Goal: Transaction & Acquisition: Purchase product/service

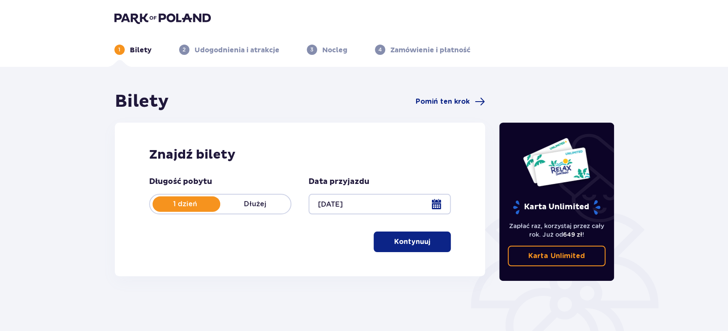
click at [420, 243] on p "Kontynuuj" at bounding box center [412, 241] width 36 height 9
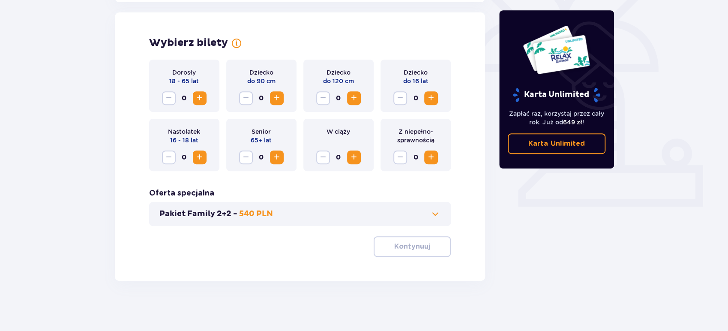
scroll to position [237, 0]
click at [201, 96] on span "Increase" at bounding box center [200, 97] width 10 height 10
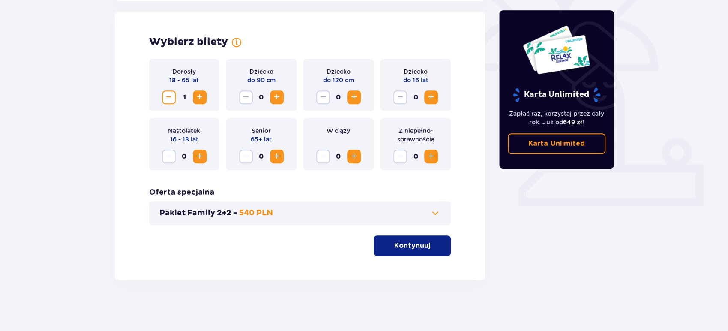
click at [201, 96] on span "Increase" at bounding box center [200, 97] width 10 height 10
click at [430, 245] on span "button" at bounding box center [432, 245] width 10 height 10
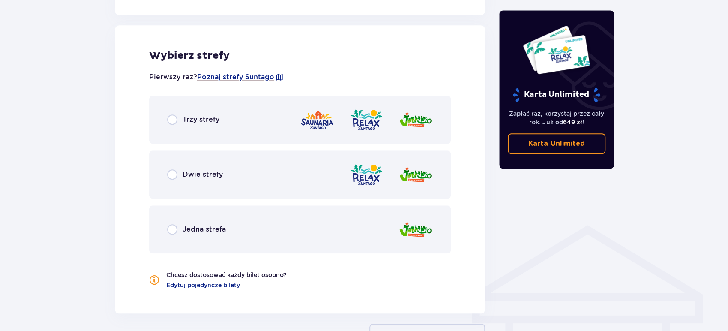
scroll to position [476, 0]
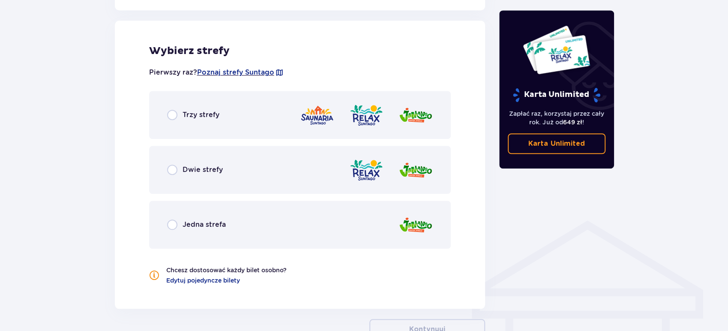
click at [205, 112] on p "Trzy strefy" at bounding box center [201, 114] width 37 height 9
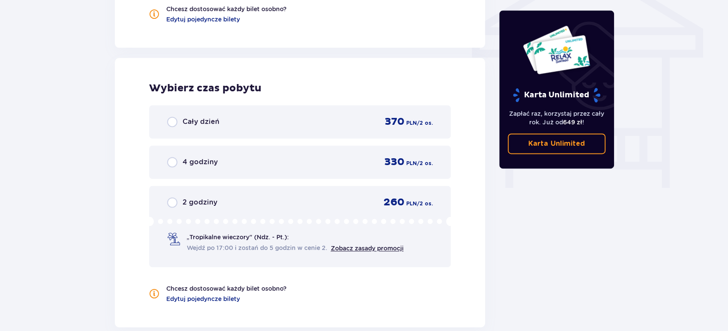
scroll to position [774, 0]
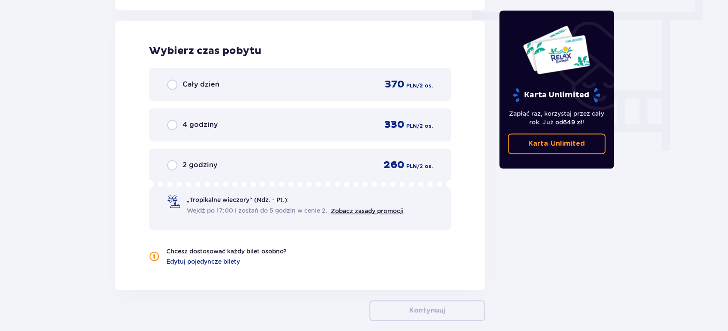
click at [289, 211] on span "Wejdź po 17:00 i zostań do 5 godzin w cenie 2." at bounding box center [257, 210] width 141 height 9
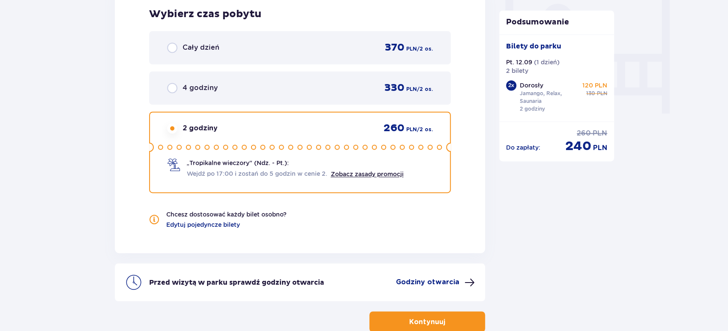
scroll to position [863, 0]
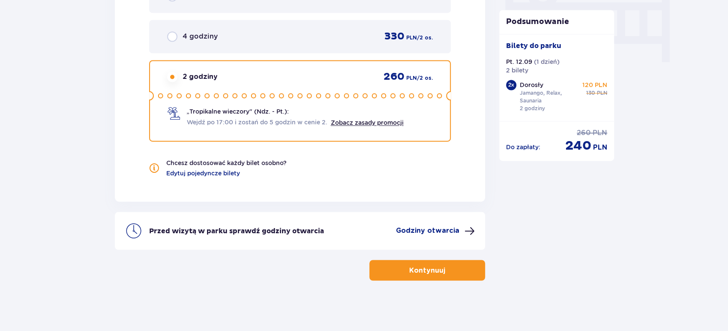
click at [417, 271] on p "Kontynuuj" at bounding box center [427, 269] width 36 height 9
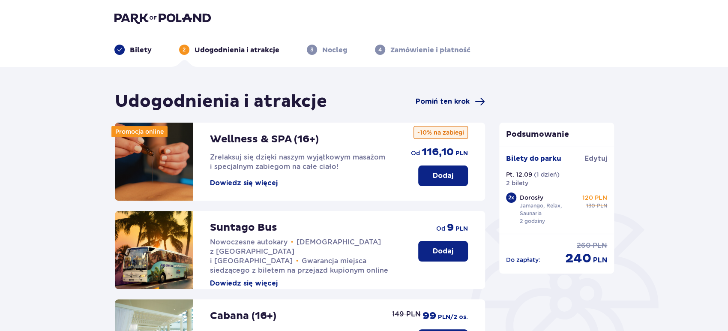
click at [457, 99] on span "Pomiń ten krok" at bounding box center [443, 101] width 54 height 9
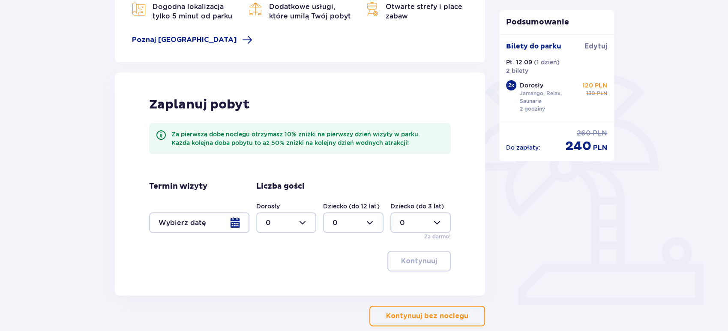
scroll to position [143, 0]
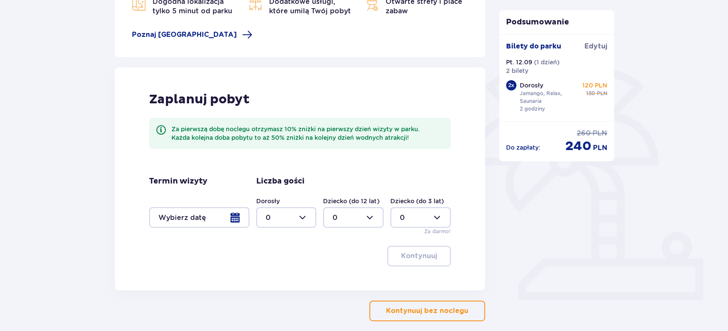
click at [456, 309] on p "Kontynuuj bez noclegu" at bounding box center [427, 310] width 82 height 9
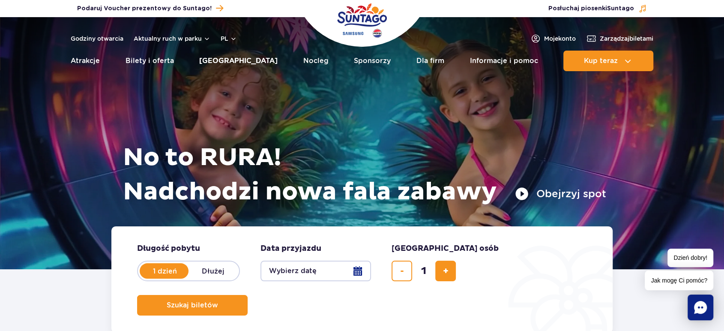
click at [225, 58] on link "[GEOGRAPHIC_DATA]" at bounding box center [238, 61] width 78 height 21
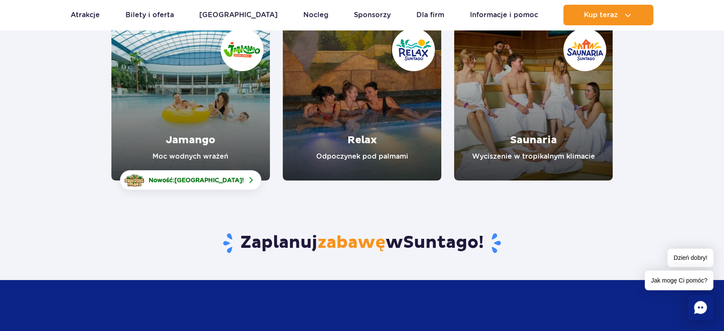
scroll to position [95, 0]
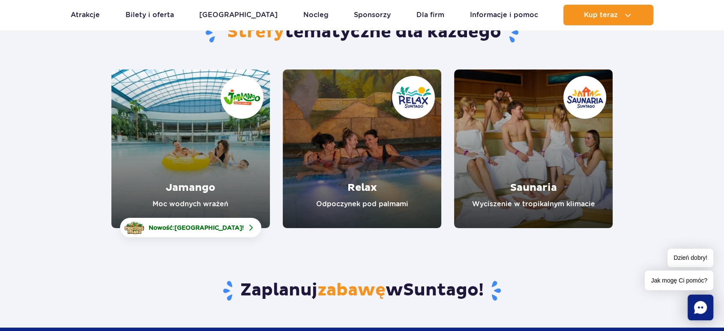
drag, startPoint x: 539, startPoint y: 133, endPoint x: 543, endPoint y: 123, distance: 11.4
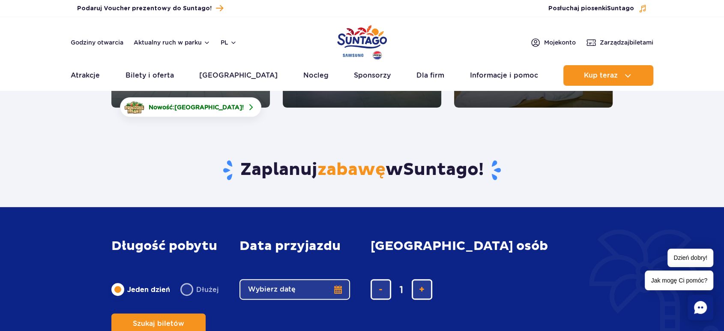
scroll to position [0, 0]
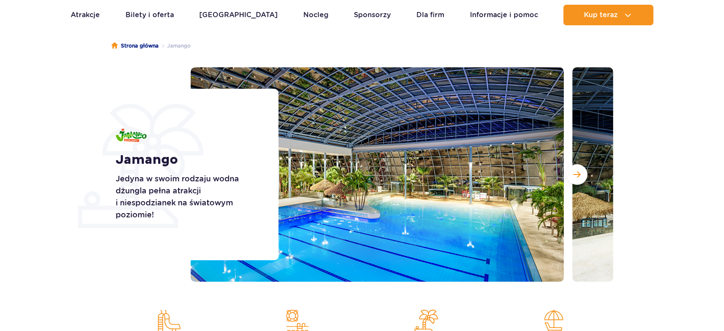
scroll to position [95, 0]
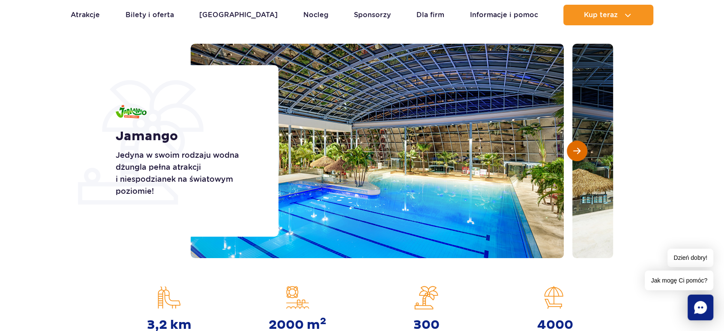
click at [569, 155] on button "Następny slajd" at bounding box center [577, 151] width 21 height 21
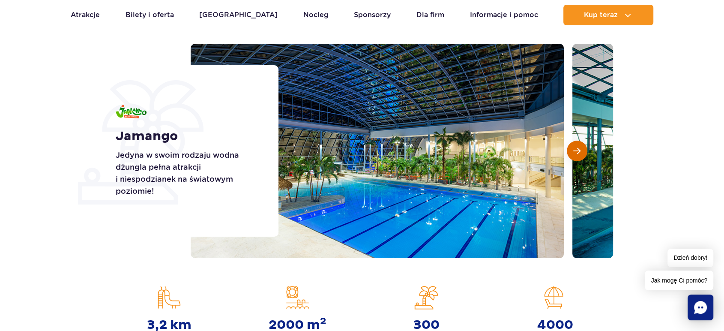
click at [569, 156] on button "Następny slajd" at bounding box center [577, 151] width 21 height 21
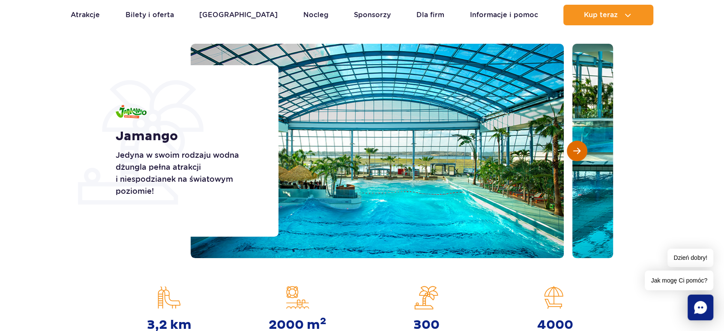
click at [569, 156] on button "Następny slajd" at bounding box center [577, 151] width 21 height 21
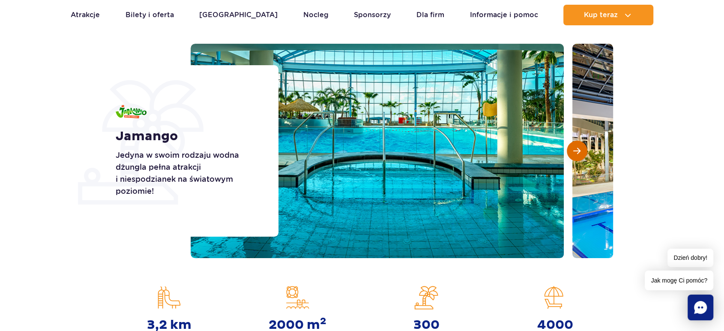
click at [569, 156] on button "Następny slajd" at bounding box center [577, 151] width 21 height 21
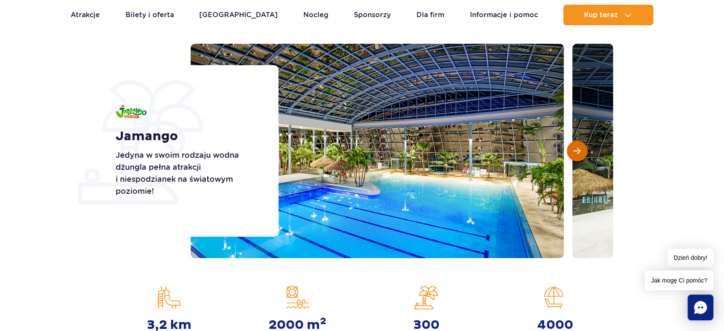
click at [569, 156] on button "Następny slajd" at bounding box center [577, 151] width 21 height 21
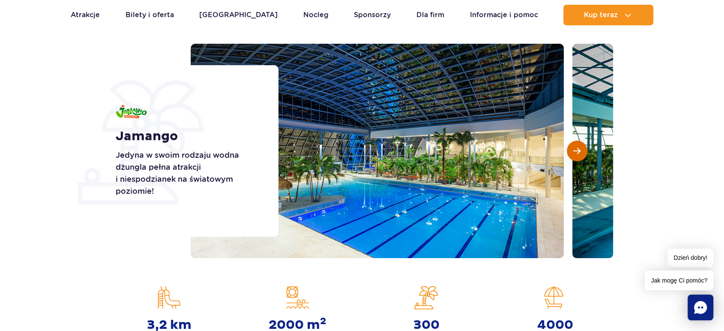
click at [569, 156] on button "Następny slajd" at bounding box center [577, 151] width 21 height 21
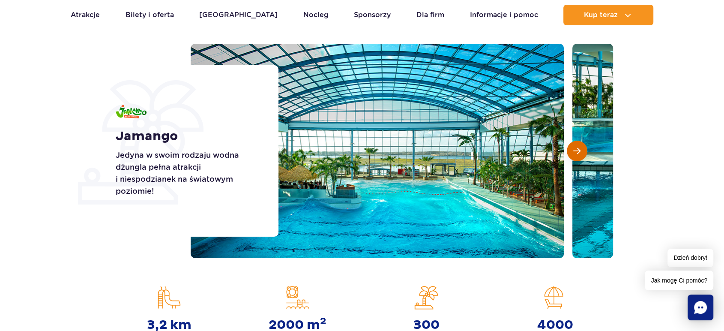
click at [574, 153] on span "Następny slajd" at bounding box center [577, 151] width 7 height 8
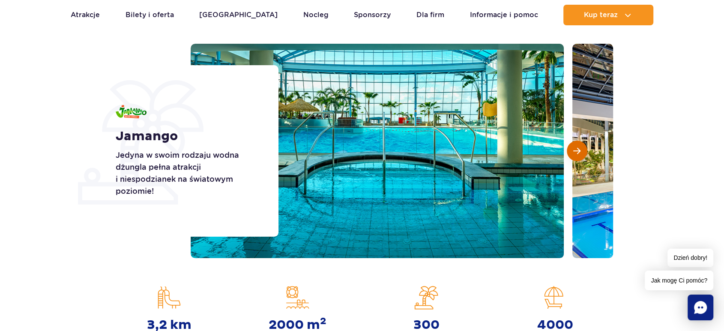
click at [574, 153] on span "Następny slajd" at bounding box center [577, 151] width 7 height 8
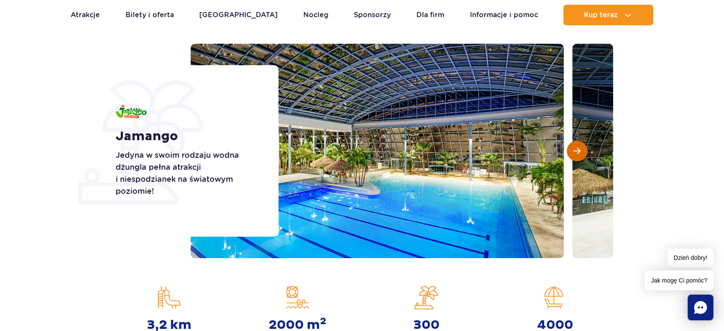
click at [574, 153] on span "Następny slajd" at bounding box center [577, 151] width 7 height 8
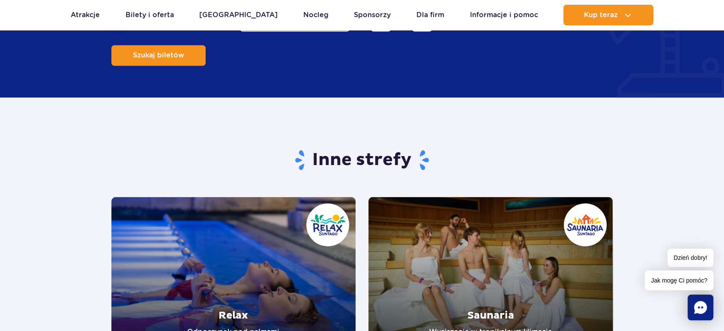
scroll to position [1667, 0]
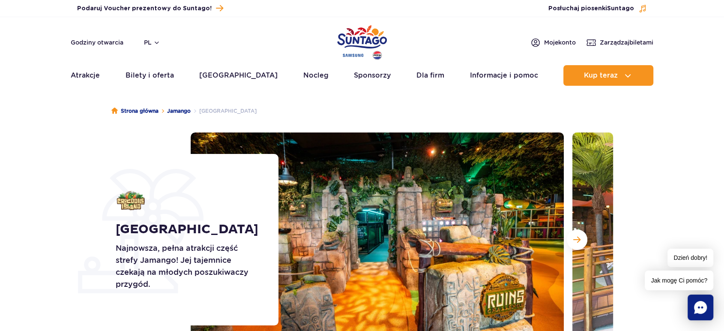
scroll to position [95, 0]
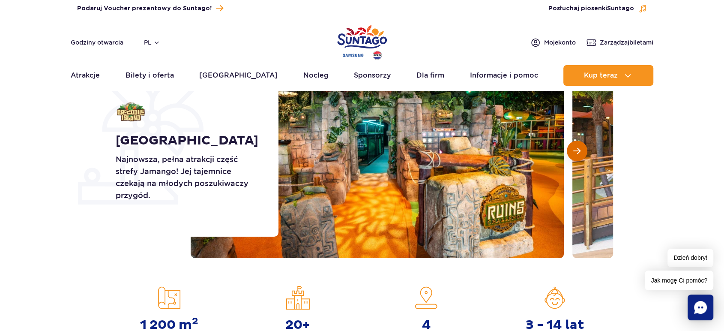
click at [578, 150] on span "Następny slajd" at bounding box center [577, 151] width 7 height 8
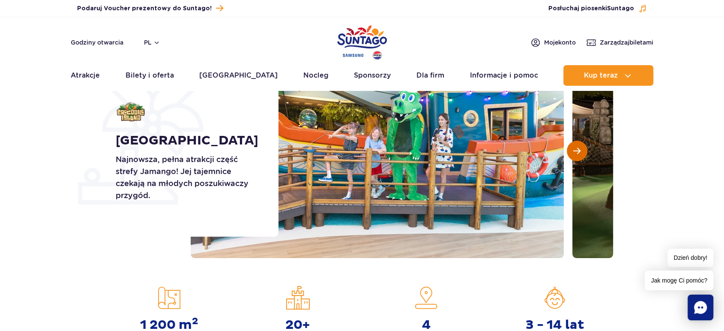
click at [578, 150] on span "Następny slajd" at bounding box center [577, 151] width 7 height 8
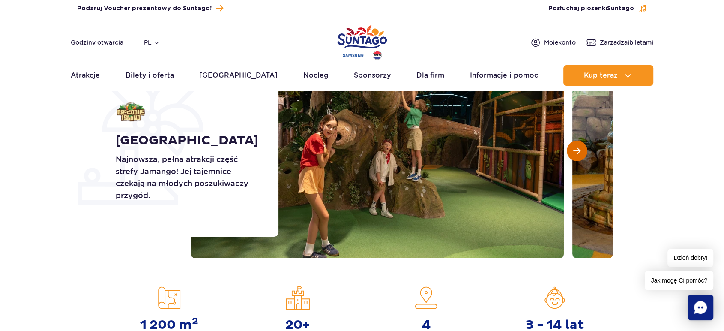
click at [578, 150] on span "Następny slajd" at bounding box center [577, 151] width 7 height 8
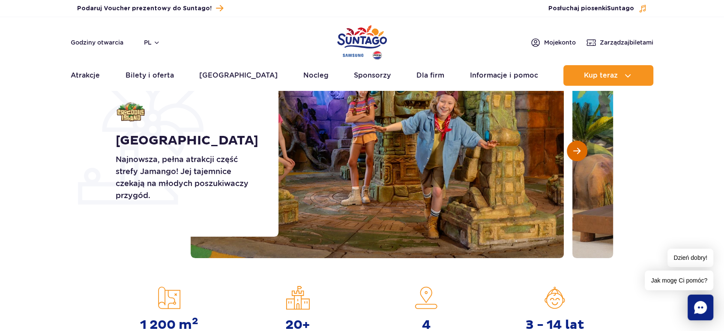
click at [578, 150] on span "Następny slajd" at bounding box center [577, 151] width 7 height 8
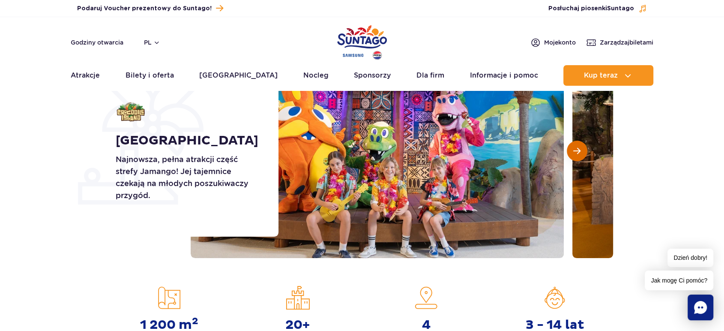
click at [578, 150] on span "Następny slajd" at bounding box center [577, 151] width 7 height 8
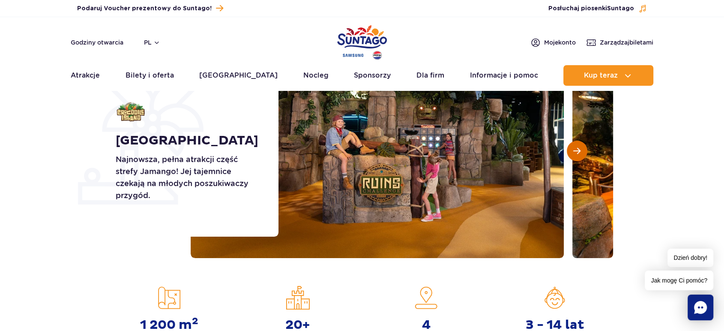
click at [578, 150] on span "Następny slajd" at bounding box center [577, 151] width 7 height 8
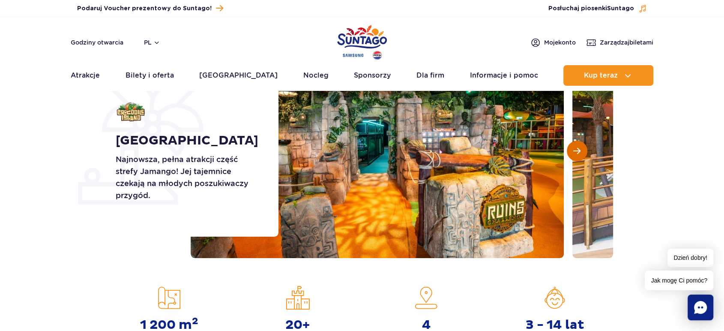
click at [578, 150] on span "Następny slajd" at bounding box center [577, 151] width 7 height 8
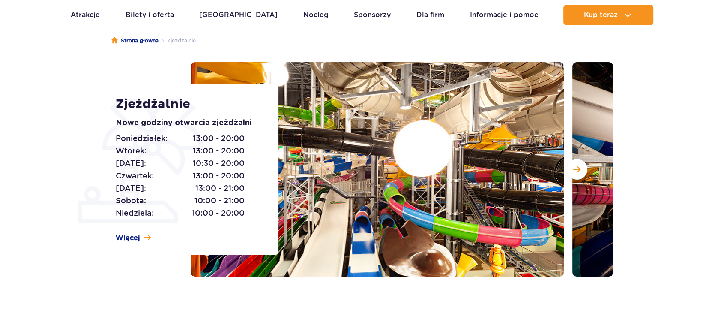
scroll to position [95, 0]
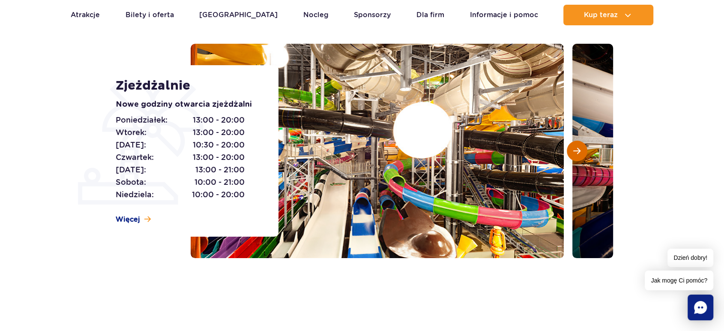
click at [577, 154] on span "Następny slajd" at bounding box center [577, 151] width 7 height 8
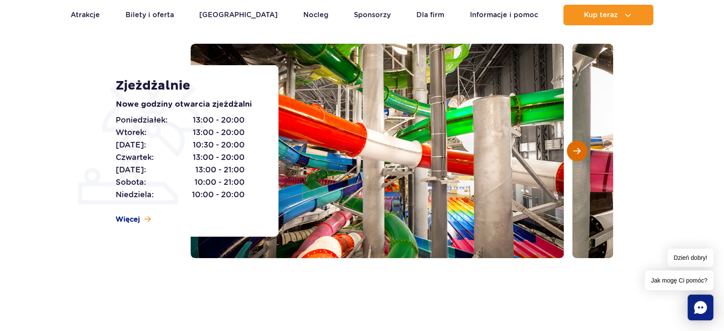
click at [577, 154] on span "Następny slajd" at bounding box center [577, 151] width 7 height 8
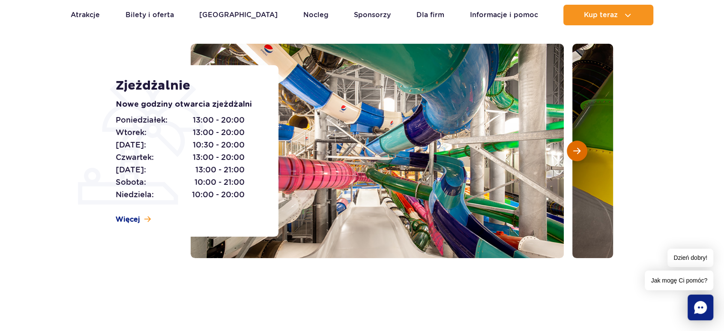
click at [577, 154] on span "Następny slajd" at bounding box center [577, 151] width 7 height 8
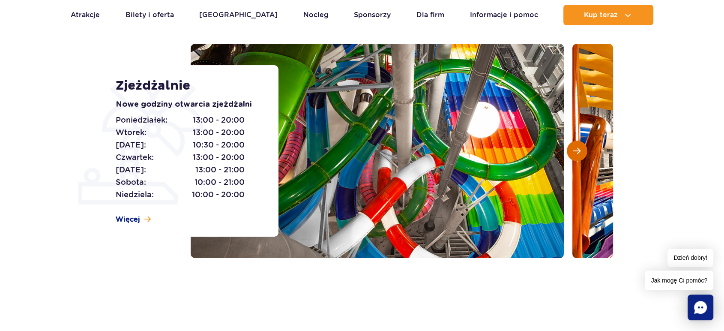
click at [577, 154] on span "Następny slajd" at bounding box center [577, 151] width 7 height 8
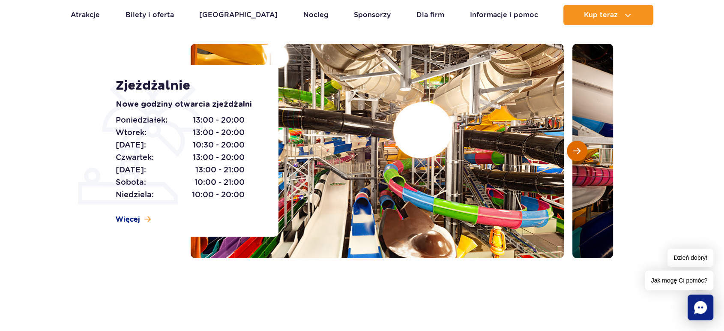
click at [577, 154] on span "Następny slajd" at bounding box center [577, 151] width 7 height 8
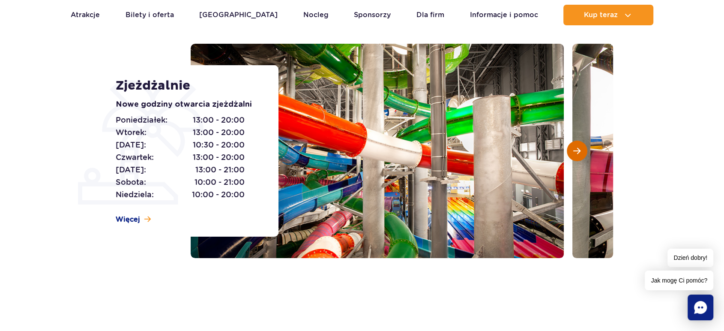
click at [577, 154] on span "Następny slajd" at bounding box center [577, 151] width 7 height 8
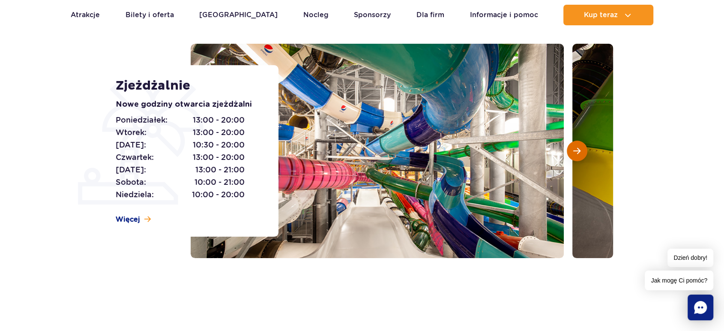
click at [577, 154] on span "Następny slajd" at bounding box center [577, 151] width 7 height 8
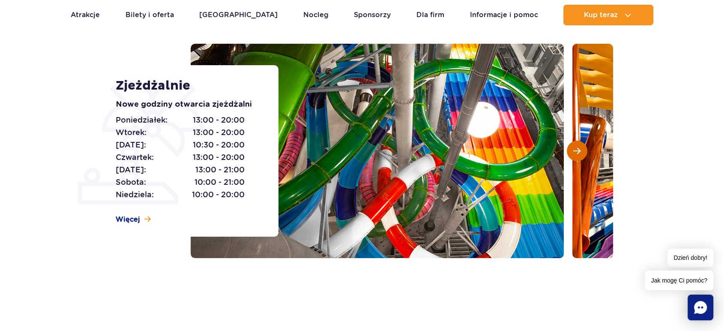
click at [577, 154] on span "Następny slajd" at bounding box center [577, 151] width 7 height 8
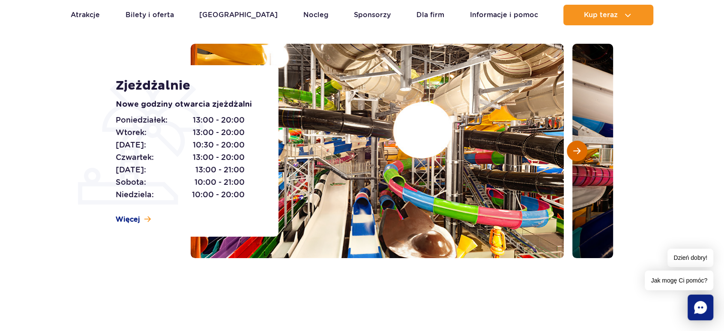
click at [577, 154] on span "Następny slajd" at bounding box center [577, 151] width 7 height 8
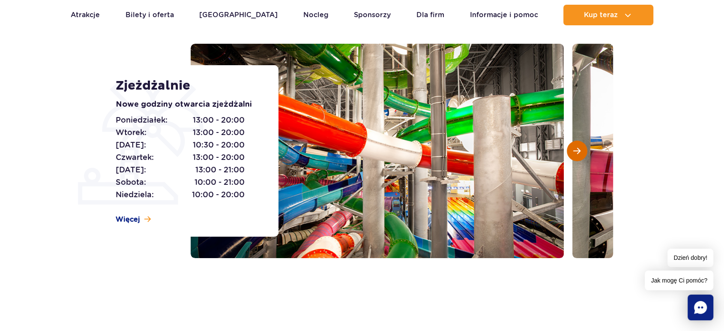
click at [577, 154] on span "Następny slajd" at bounding box center [577, 151] width 7 height 8
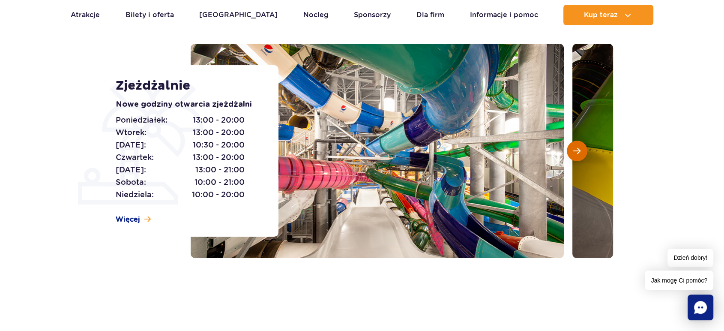
click at [577, 154] on span "Następny slajd" at bounding box center [577, 151] width 7 height 8
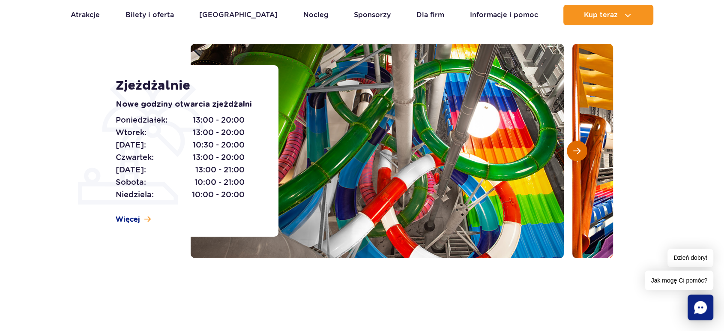
click at [577, 154] on span "Następny slajd" at bounding box center [577, 151] width 7 height 8
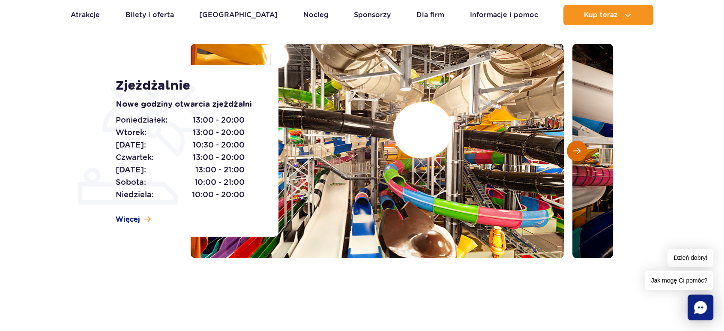
click at [577, 154] on span "Następny slajd" at bounding box center [577, 151] width 7 height 8
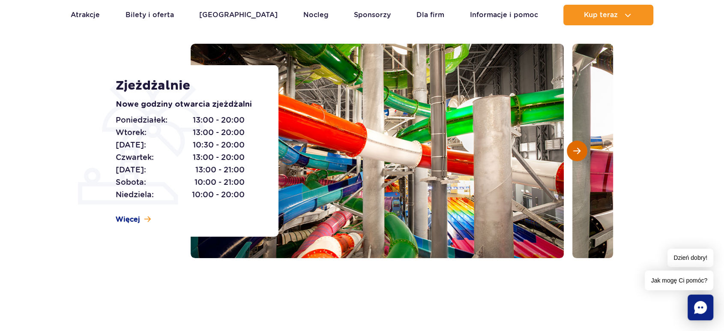
click at [577, 154] on span "Następny slajd" at bounding box center [577, 151] width 7 height 8
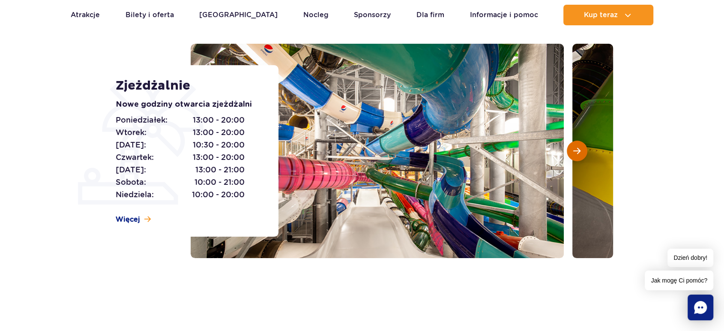
click at [577, 154] on span "Następny slajd" at bounding box center [577, 151] width 7 height 8
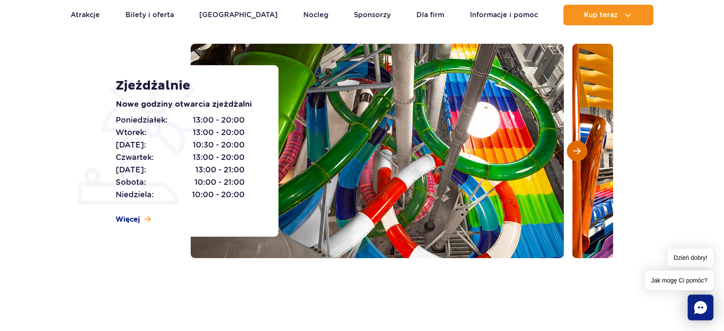
click at [577, 154] on span "Następny slajd" at bounding box center [577, 151] width 7 height 8
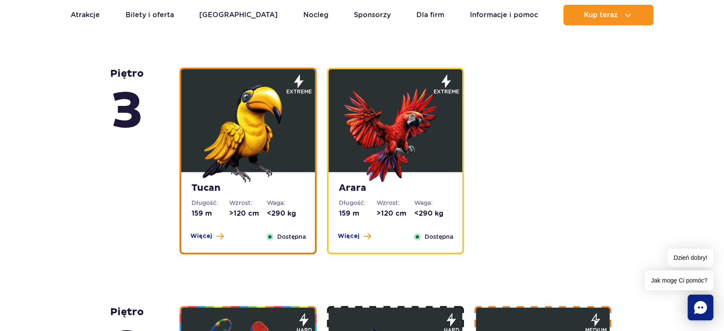
scroll to position [1000, 0]
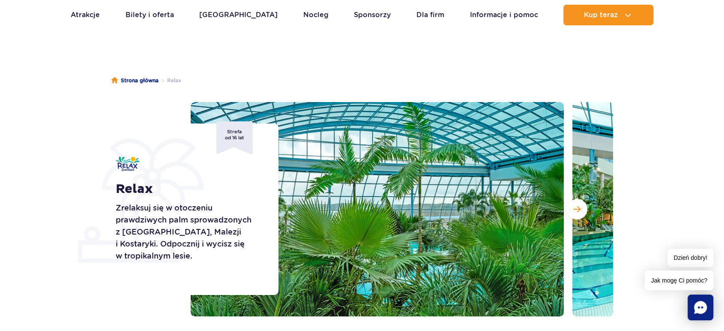
scroll to position [143, 0]
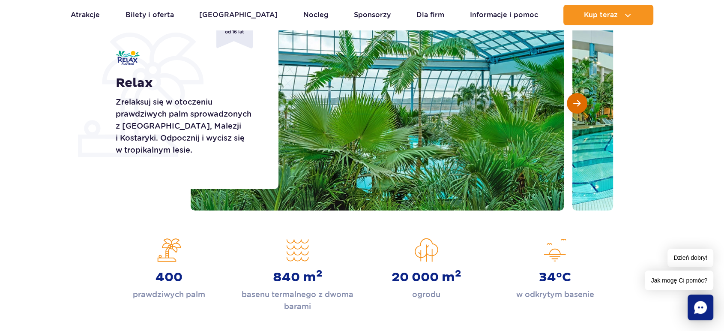
click at [575, 105] on span "Następny slajd" at bounding box center [577, 103] width 7 height 8
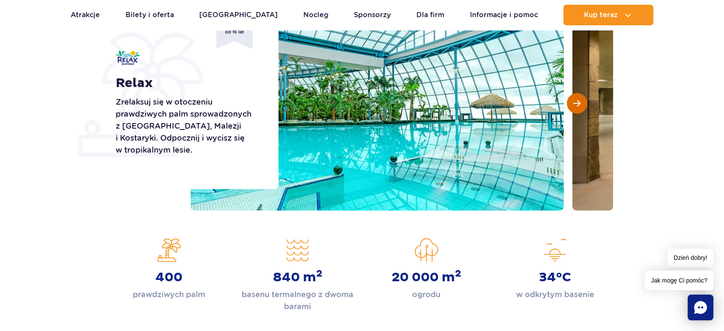
click at [575, 105] on span "Następny slajd" at bounding box center [577, 103] width 7 height 8
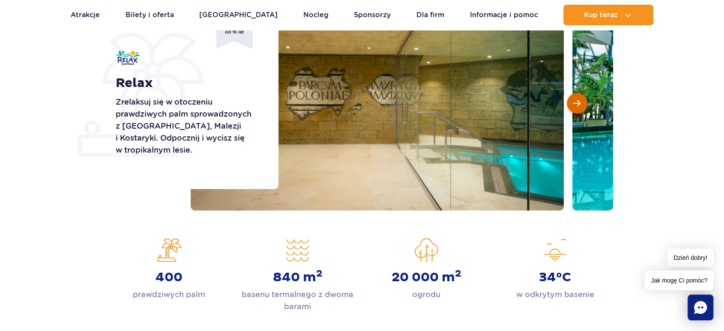
click at [575, 105] on span "Następny slajd" at bounding box center [577, 103] width 7 height 8
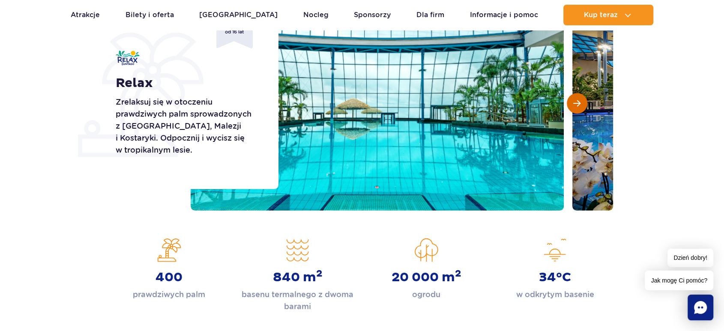
click at [575, 105] on span "Następny slajd" at bounding box center [577, 103] width 7 height 8
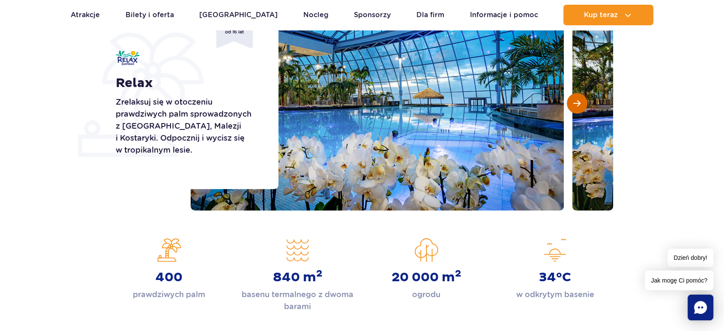
click at [575, 105] on span "Następny slajd" at bounding box center [577, 103] width 7 height 8
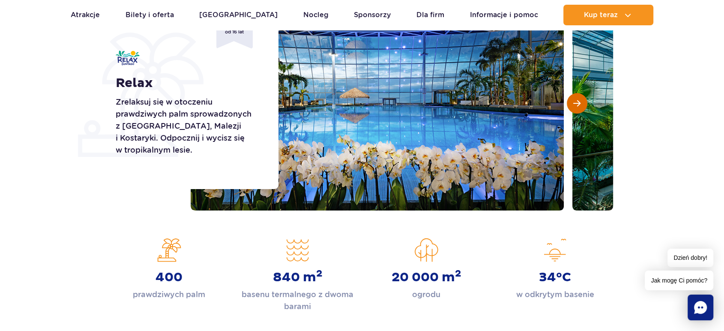
click at [575, 105] on span "Następny slajd" at bounding box center [577, 103] width 7 height 8
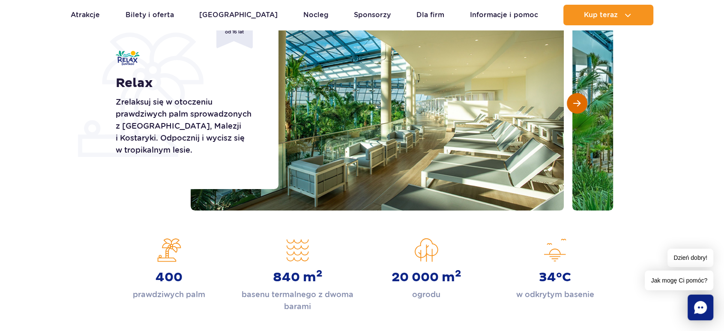
click at [575, 105] on span "Następny slajd" at bounding box center [577, 103] width 7 height 8
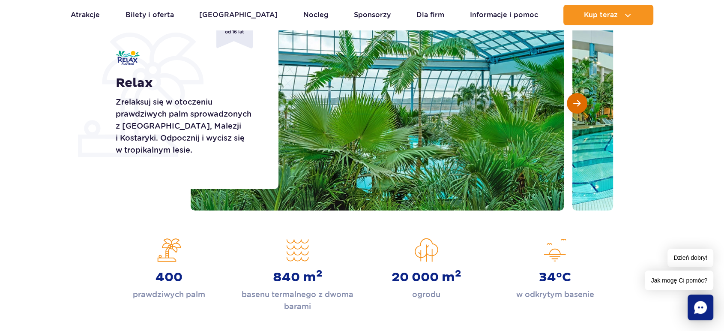
click at [575, 105] on span "Następny slajd" at bounding box center [577, 103] width 7 height 8
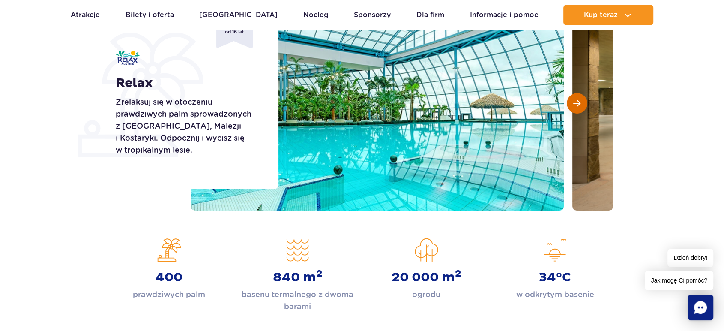
click at [575, 105] on span "Następny slajd" at bounding box center [577, 103] width 7 height 8
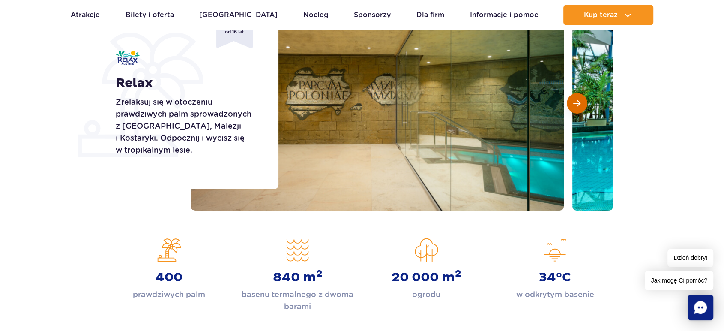
click at [575, 105] on span "Następny slajd" at bounding box center [577, 103] width 7 height 8
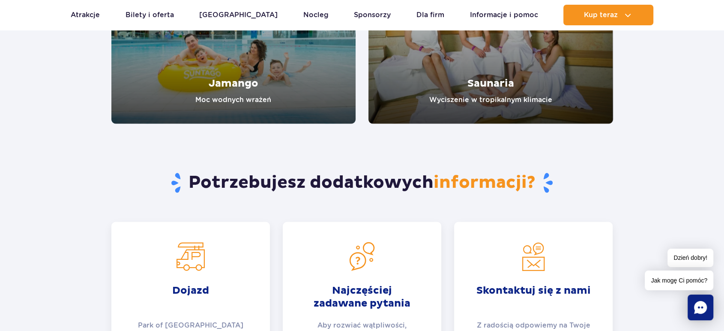
scroll to position [1429, 0]
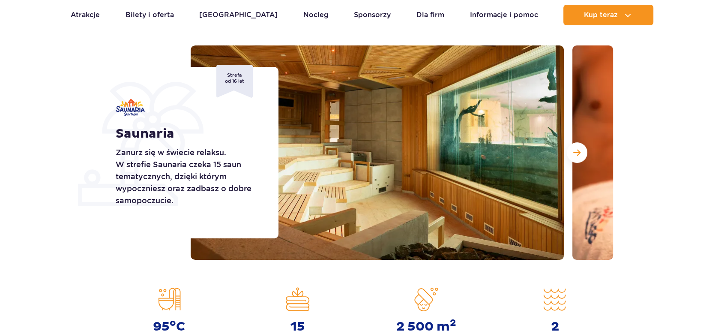
scroll to position [95, 0]
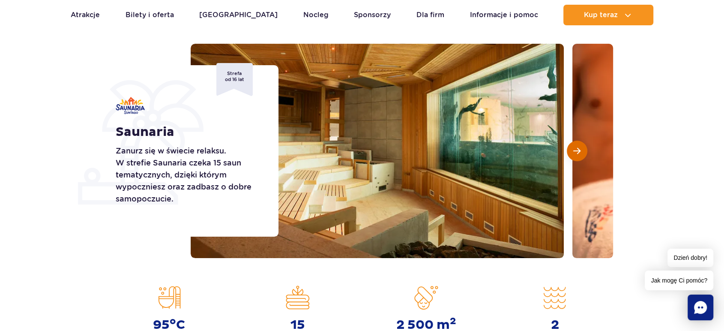
click at [580, 150] on span "Następny slajd" at bounding box center [577, 151] width 7 height 8
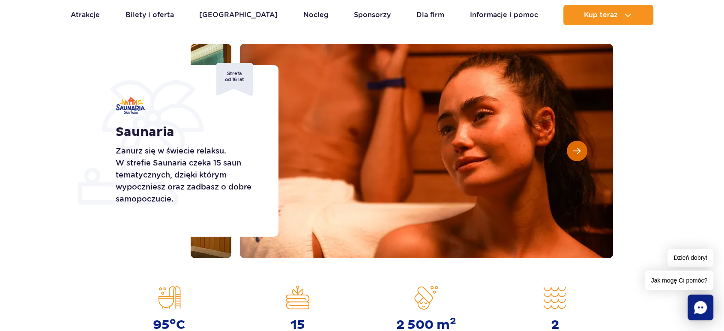
click at [580, 150] on span "Następny slajd" at bounding box center [577, 151] width 7 height 8
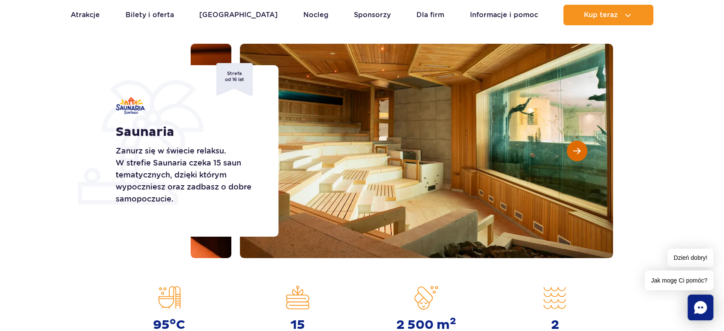
click at [580, 150] on span "Następny slajd" at bounding box center [577, 151] width 7 height 8
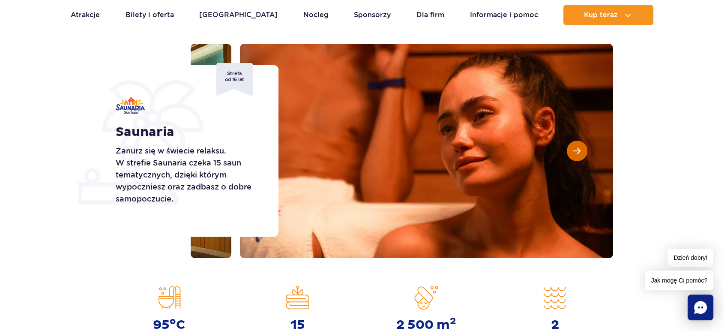
click at [580, 150] on span "Następny slajd" at bounding box center [577, 151] width 7 height 8
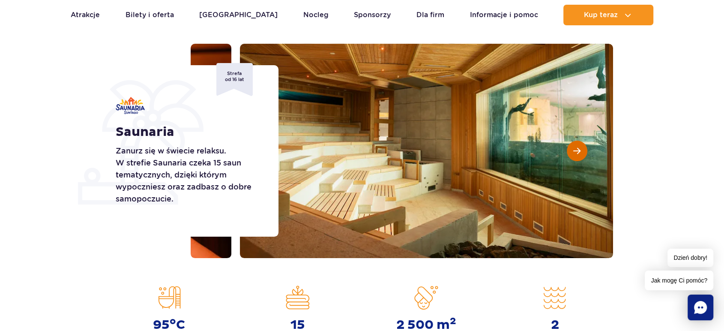
click at [580, 150] on span "Następny slajd" at bounding box center [577, 151] width 7 height 8
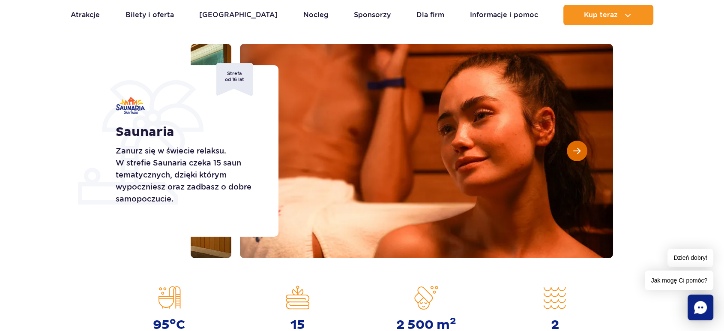
click at [580, 150] on span "Następny slajd" at bounding box center [577, 151] width 7 height 8
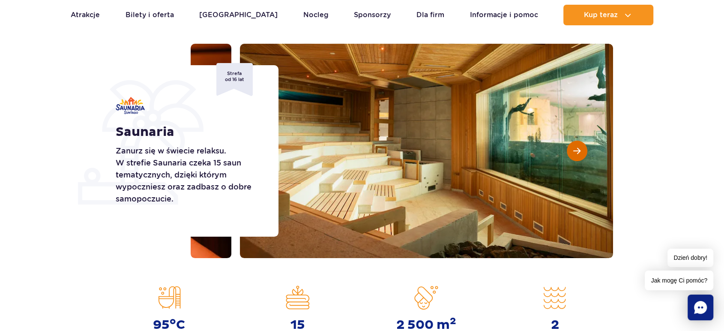
click at [580, 150] on span "Następny slajd" at bounding box center [577, 151] width 7 height 8
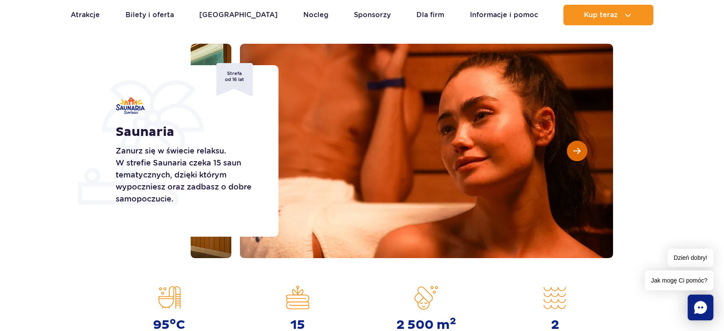
click at [580, 150] on span "Następny slajd" at bounding box center [577, 151] width 7 height 8
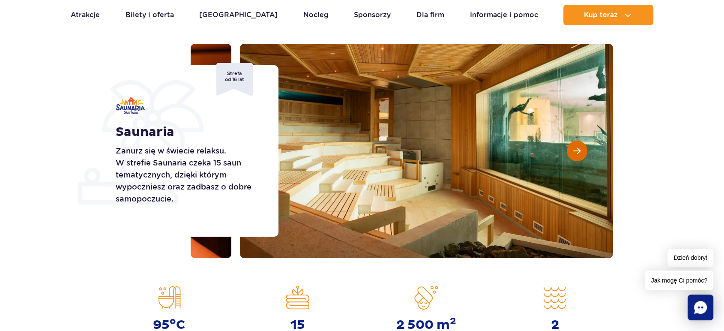
click at [580, 150] on span "Następny slajd" at bounding box center [577, 151] width 7 height 8
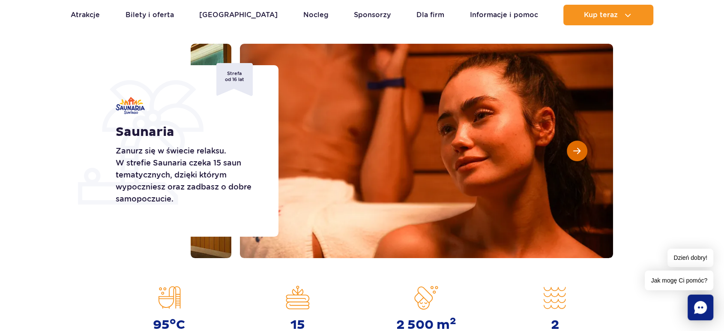
click at [580, 150] on span "Następny slajd" at bounding box center [577, 151] width 7 height 8
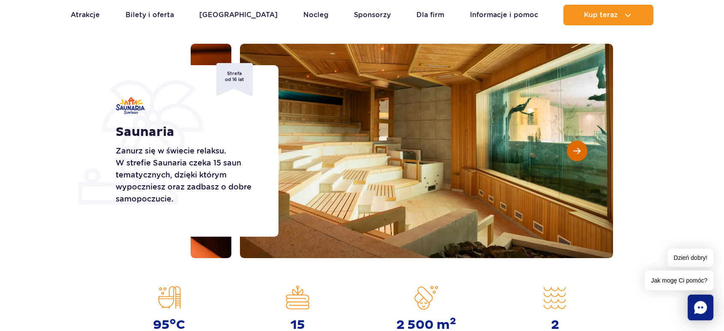
click at [580, 150] on span "Następny slajd" at bounding box center [577, 151] width 7 height 8
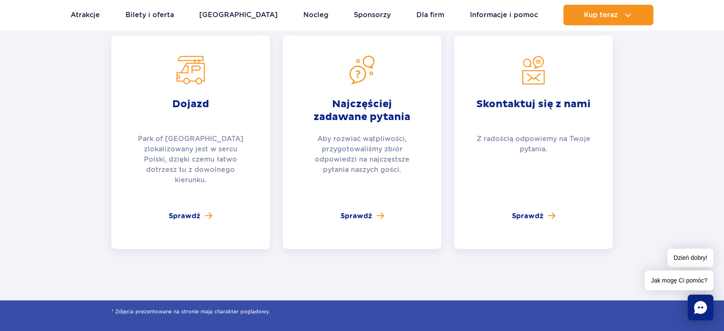
scroll to position [1810, 0]
